Goal: Task Accomplishment & Management: Manage account settings

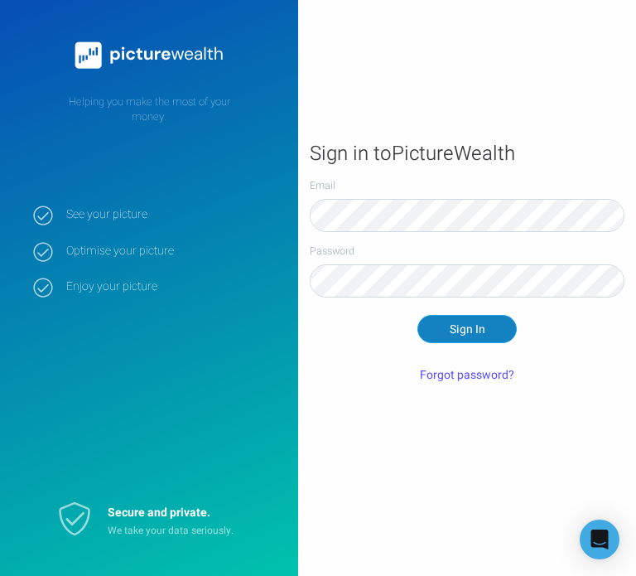
click at [443, 326] on button "Sign In" at bounding box center [466, 329] width 99 height 28
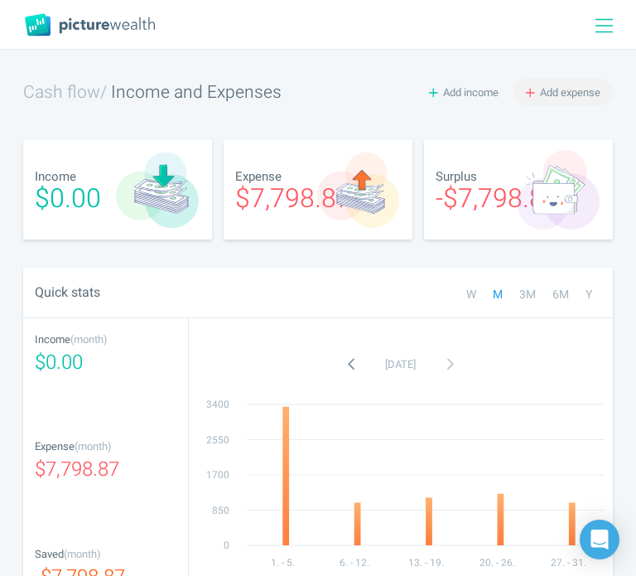
click at [557, 95] on span "Add expense" at bounding box center [570, 92] width 60 height 16
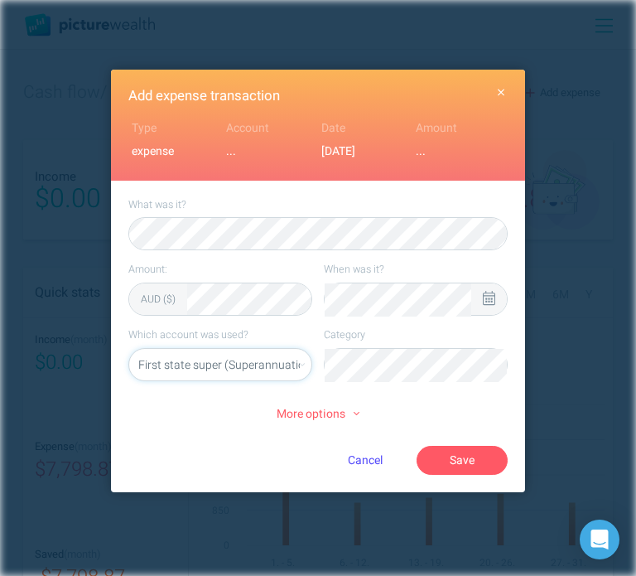
select select "5469"
click at [432, 408] on li "Drinks" at bounding box center [415, 401] width 169 height 26
click at [476, 470] on button "Save" at bounding box center [462, 460] width 91 height 28
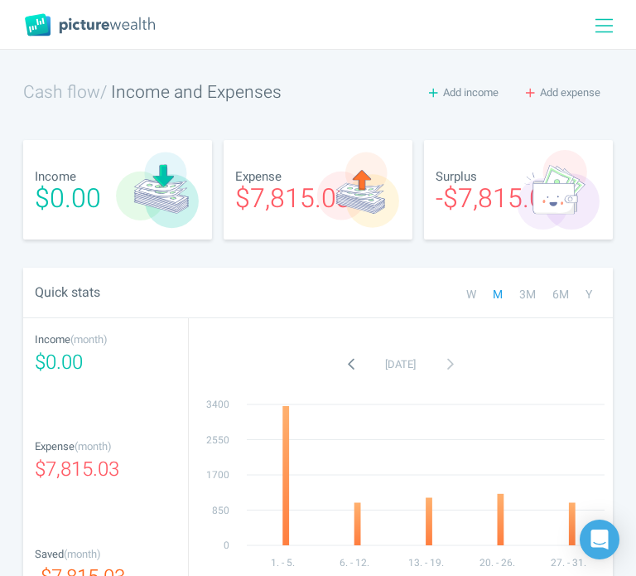
click at [605, 22] on icon at bounding box center [603, 26] width 17 height 20
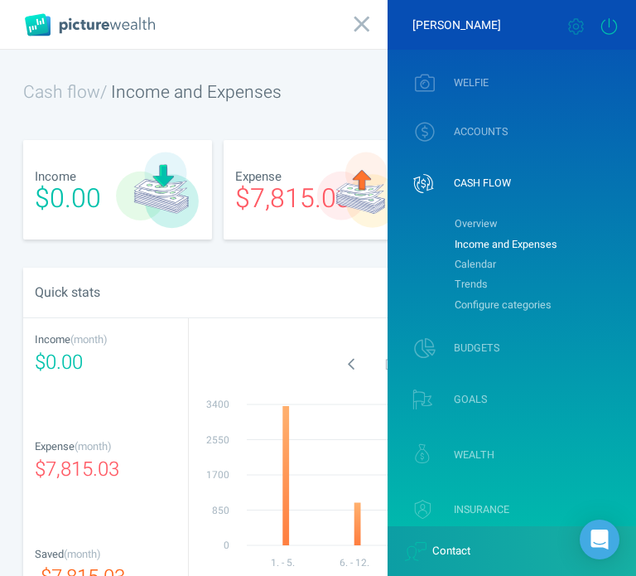
click at [615, 26] on icon at bounding box center [609, 26] width 21 height 17
